Goal: Transaction & Acquisition: Purchase product/service

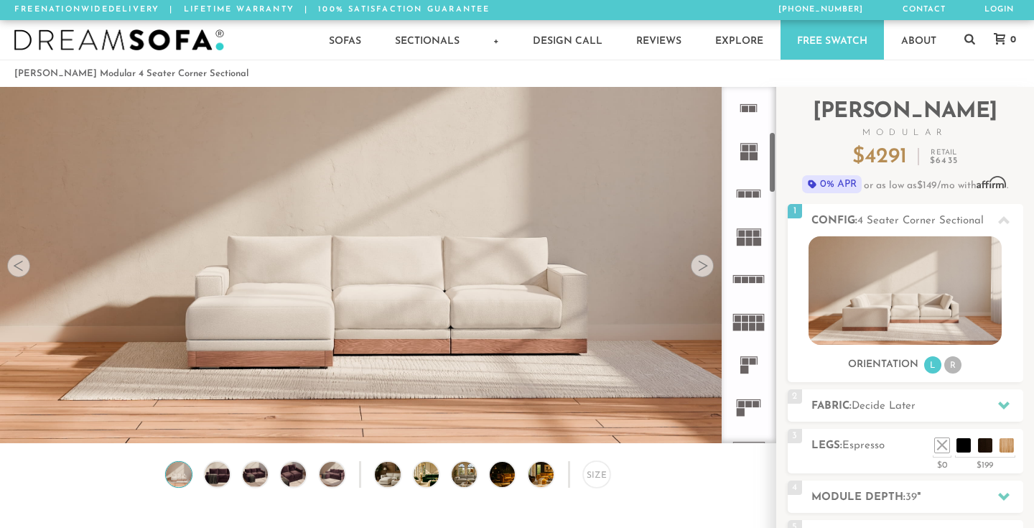
scroll to position [15786, 1034]
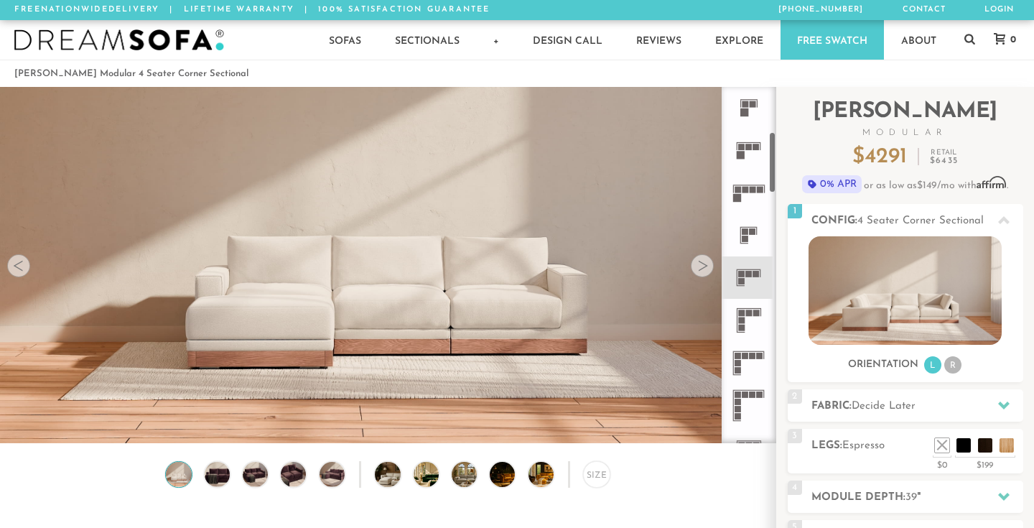
click at [746, 226] on rect at bounding box center [749, 226] width 17 height 1
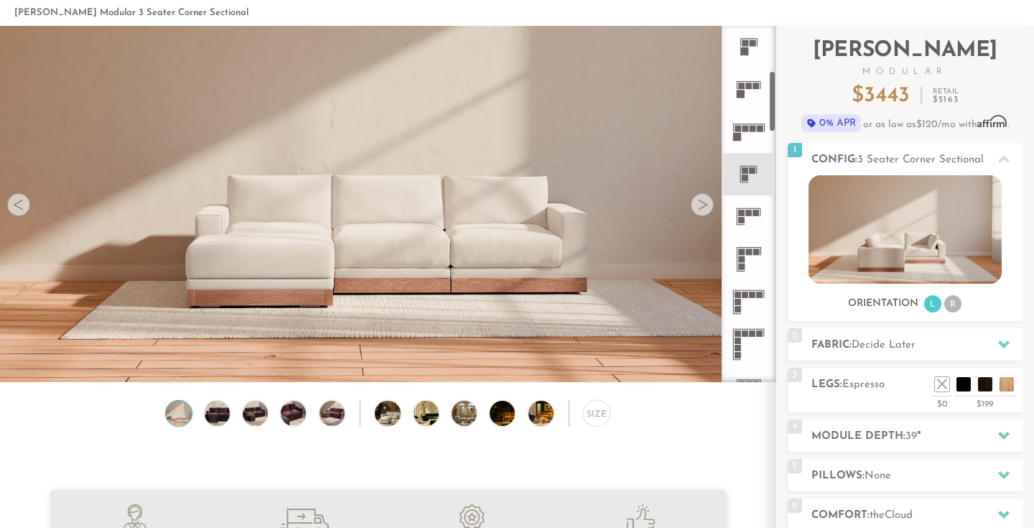
scroll to position [62, 0]
click at [705, 198] on div at bounding box center [702, 204] width 23 height 23
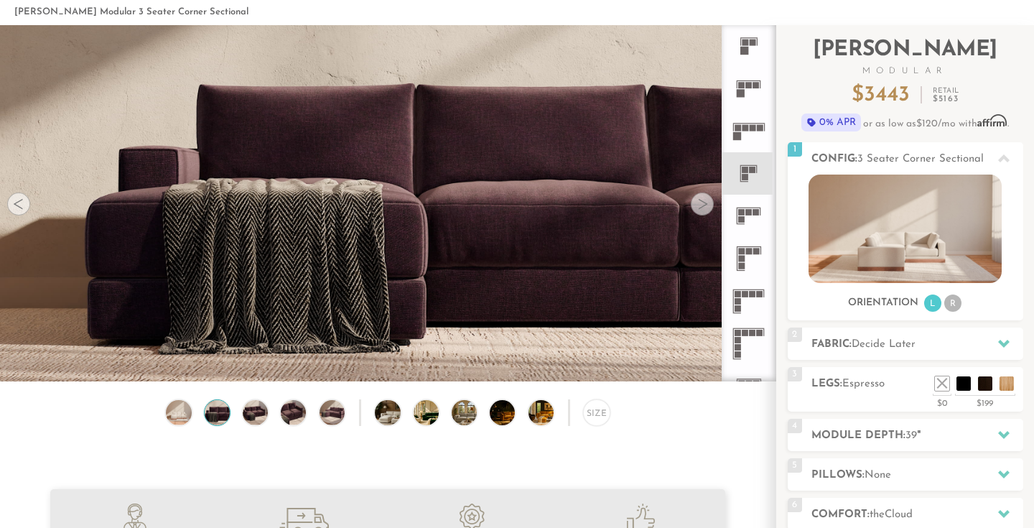
click at [703, 200] on div at bounding box center [702, 204] width 23 height 23
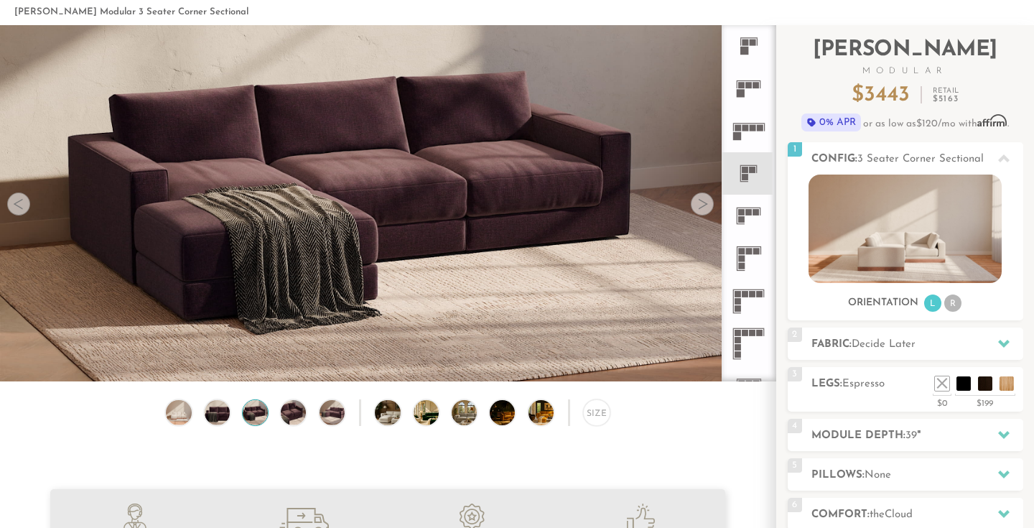
click at [703, 200] on div at bounding box center [702, 204] width 23 height 23
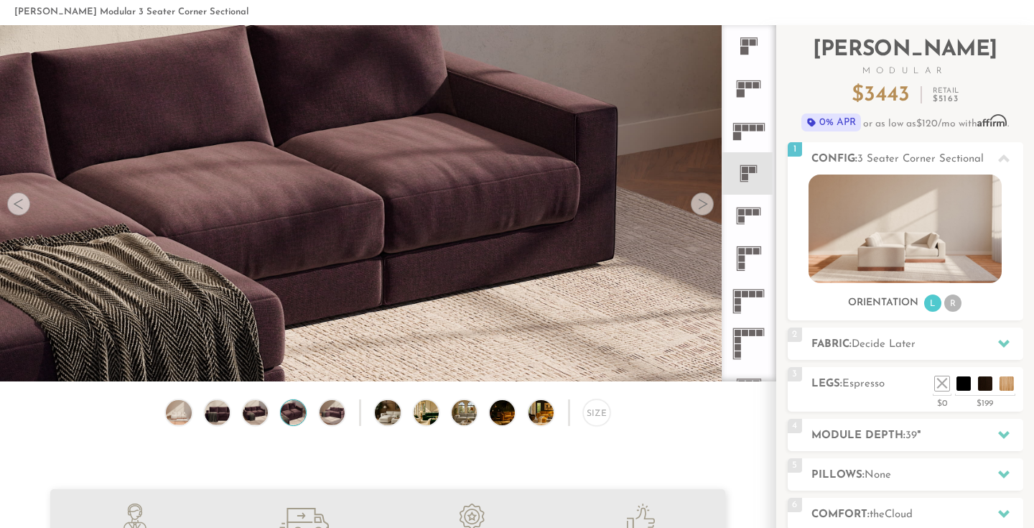
click at [703, 200] on div at bounding box center [702, 204] width 23 height 23
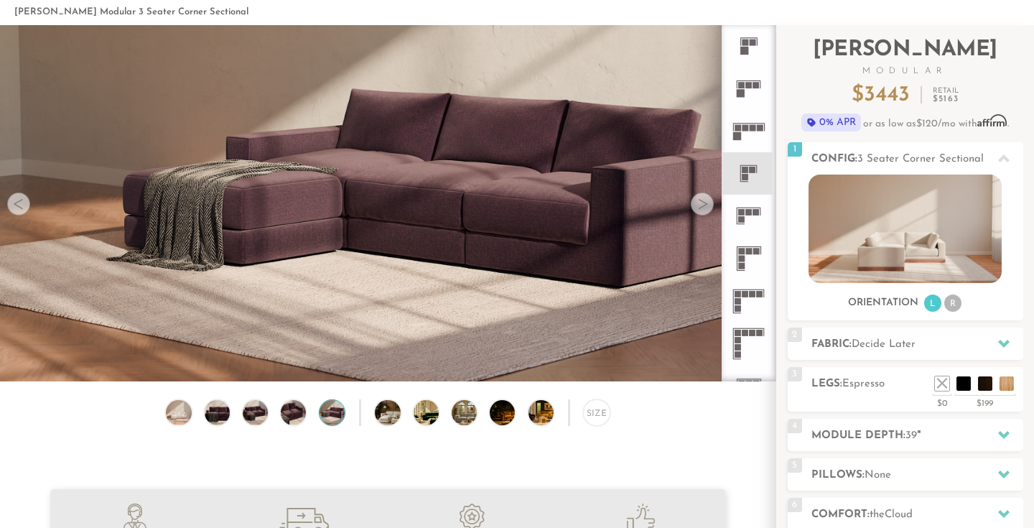
click at [703, 200] on div at bounding box center [702, 204] width 23 height 23
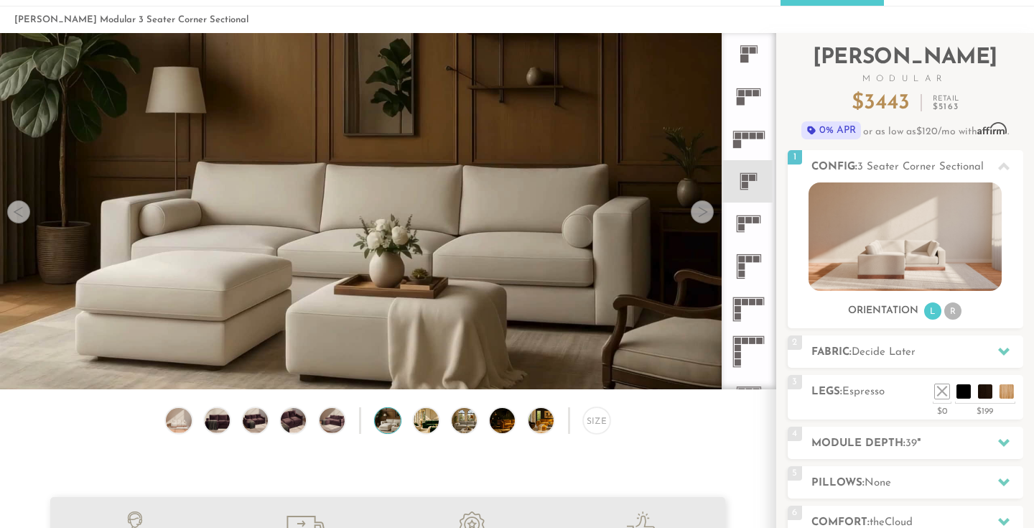
scroll to position [56, 0]
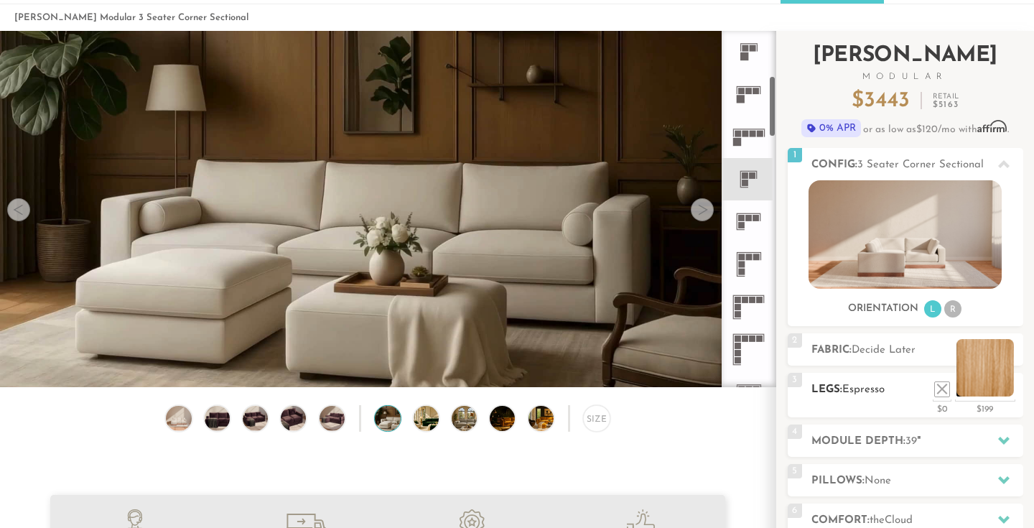
click at [1013, 392] on li at bounding box center [985, 367] width 57 height 57
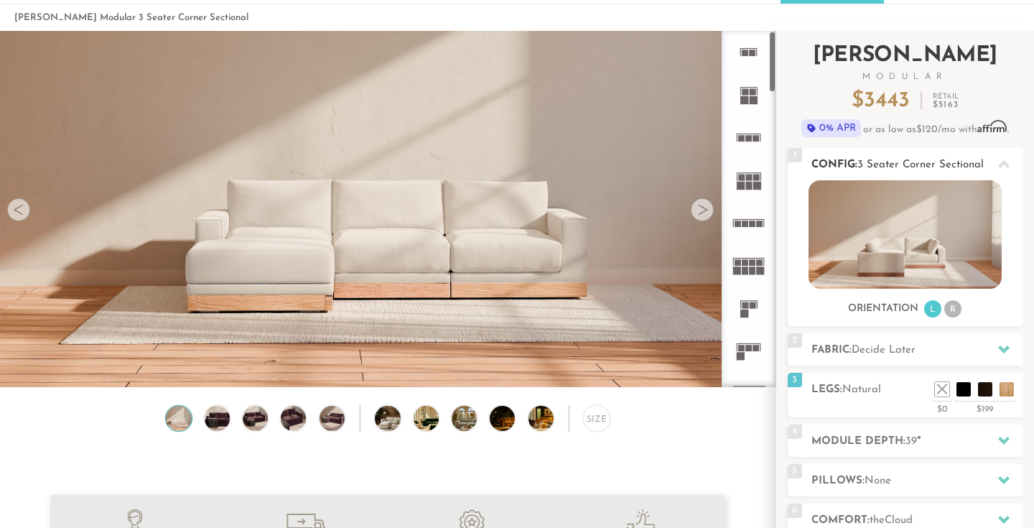
scroll to position [0, 0]
